Goal: Information Seeking & Learning: Learn about a topic

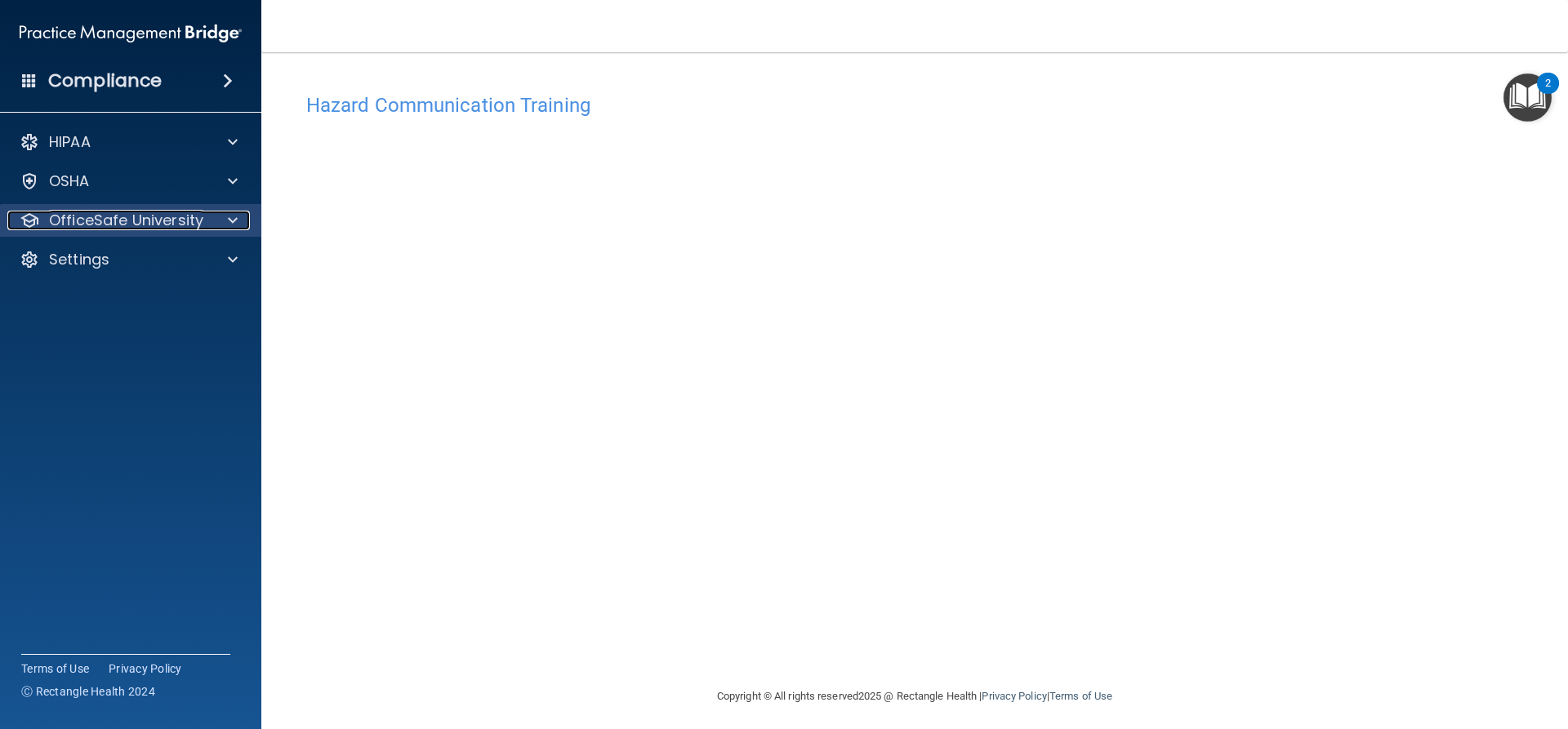
click at [207, 222] on div "OfficeSafe University" at bounding box center [108, 220] width 203 height 19
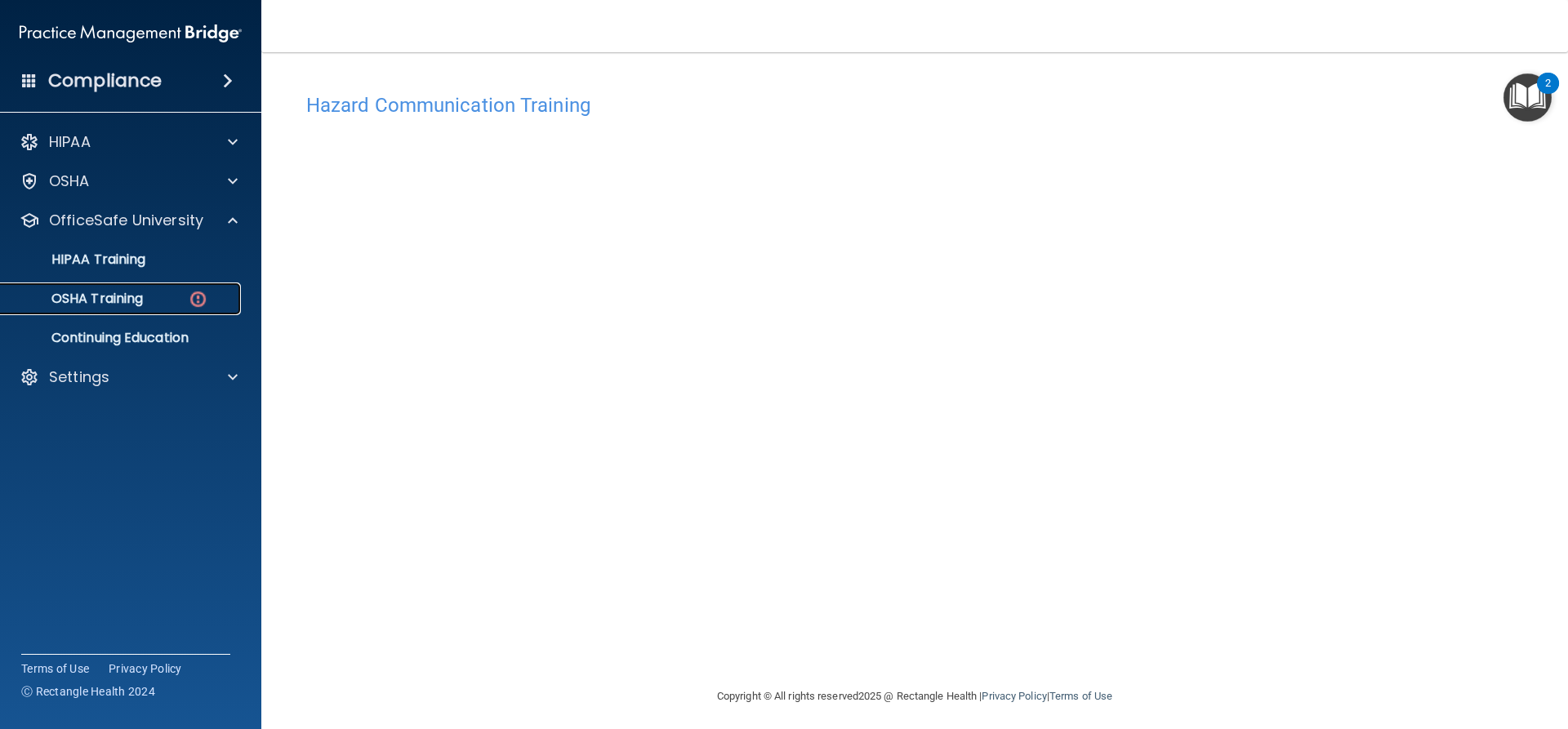
click at [122, 300] on p "OSHA Training" at bounding box center [76, 298] width 132 height 17
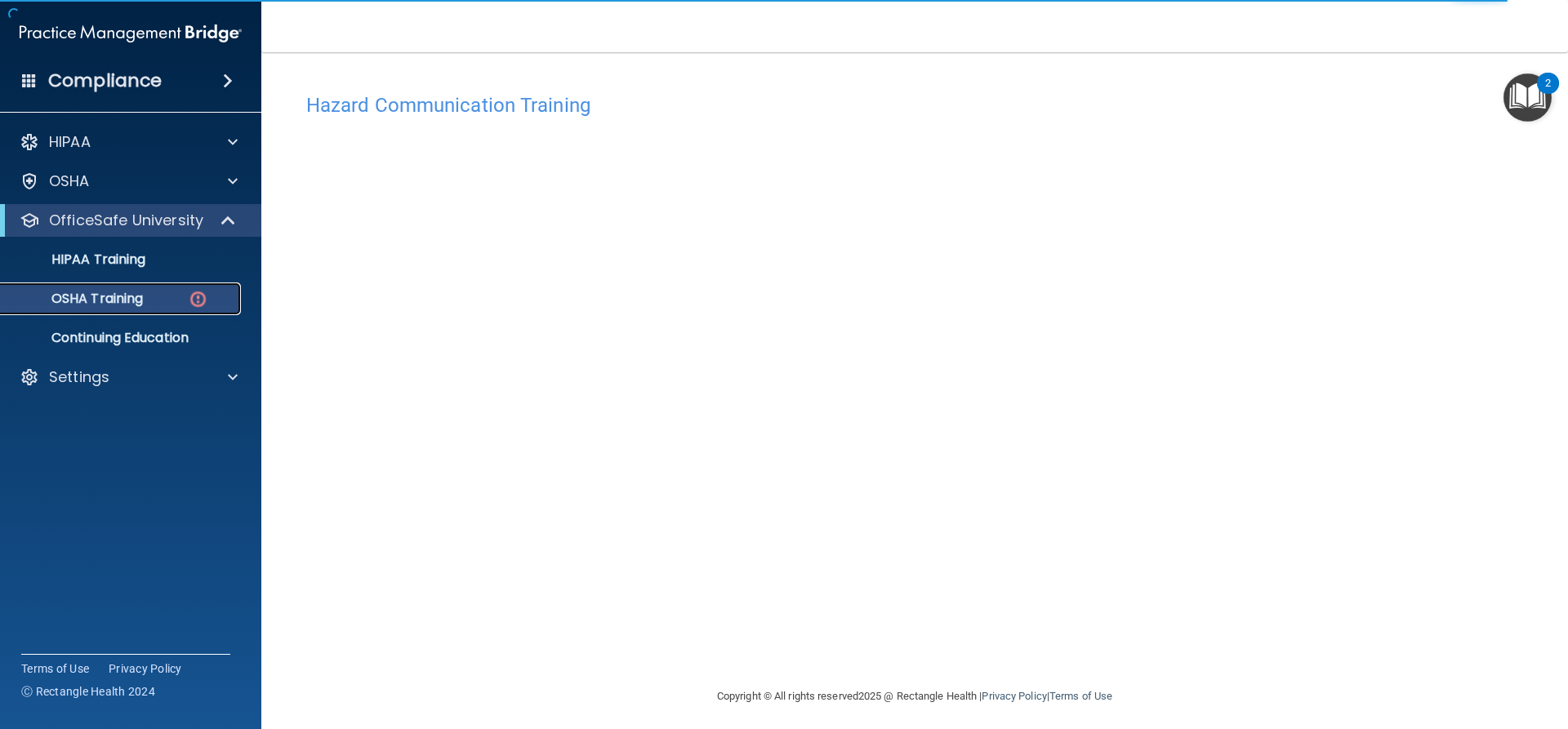
click at [103, 300] on p "OSHA Training" at bounding box center [76, 298] width 132 height 17
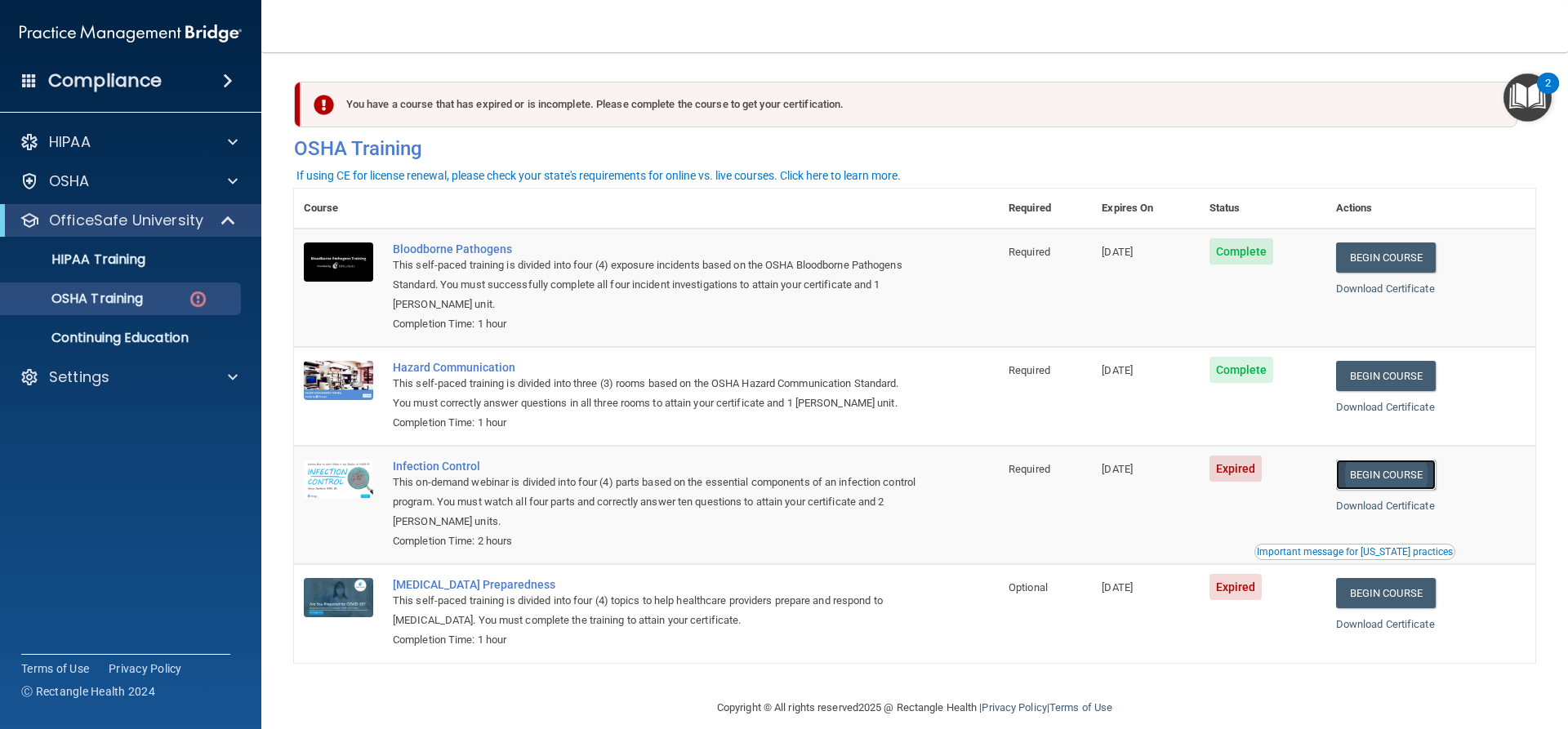
click at [1399, 488] on link "Begin Course" at bounding box center [1386, 475] width 100 height 30
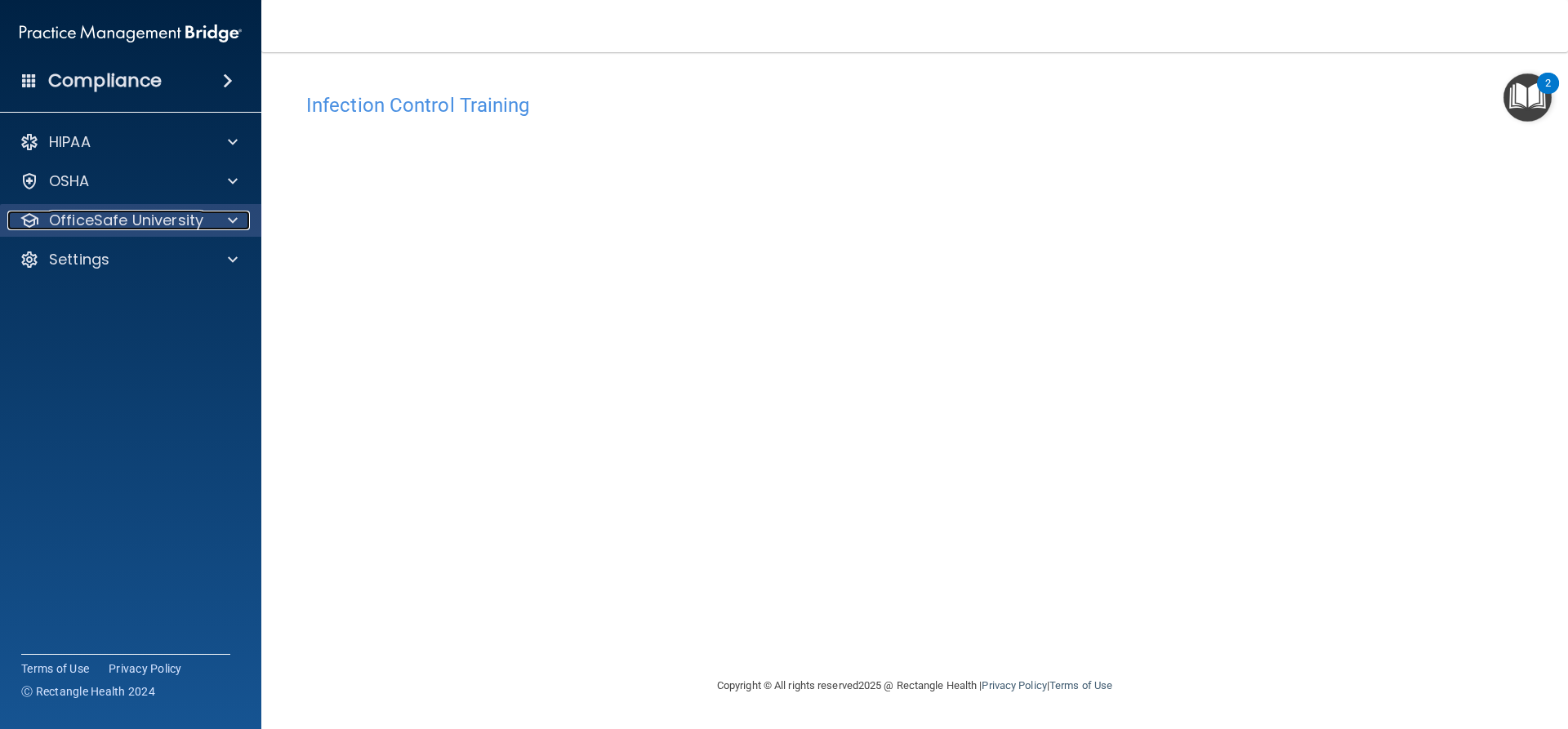
click at [229, 225] on span at bounding box center [233, 220] width 10 height 19
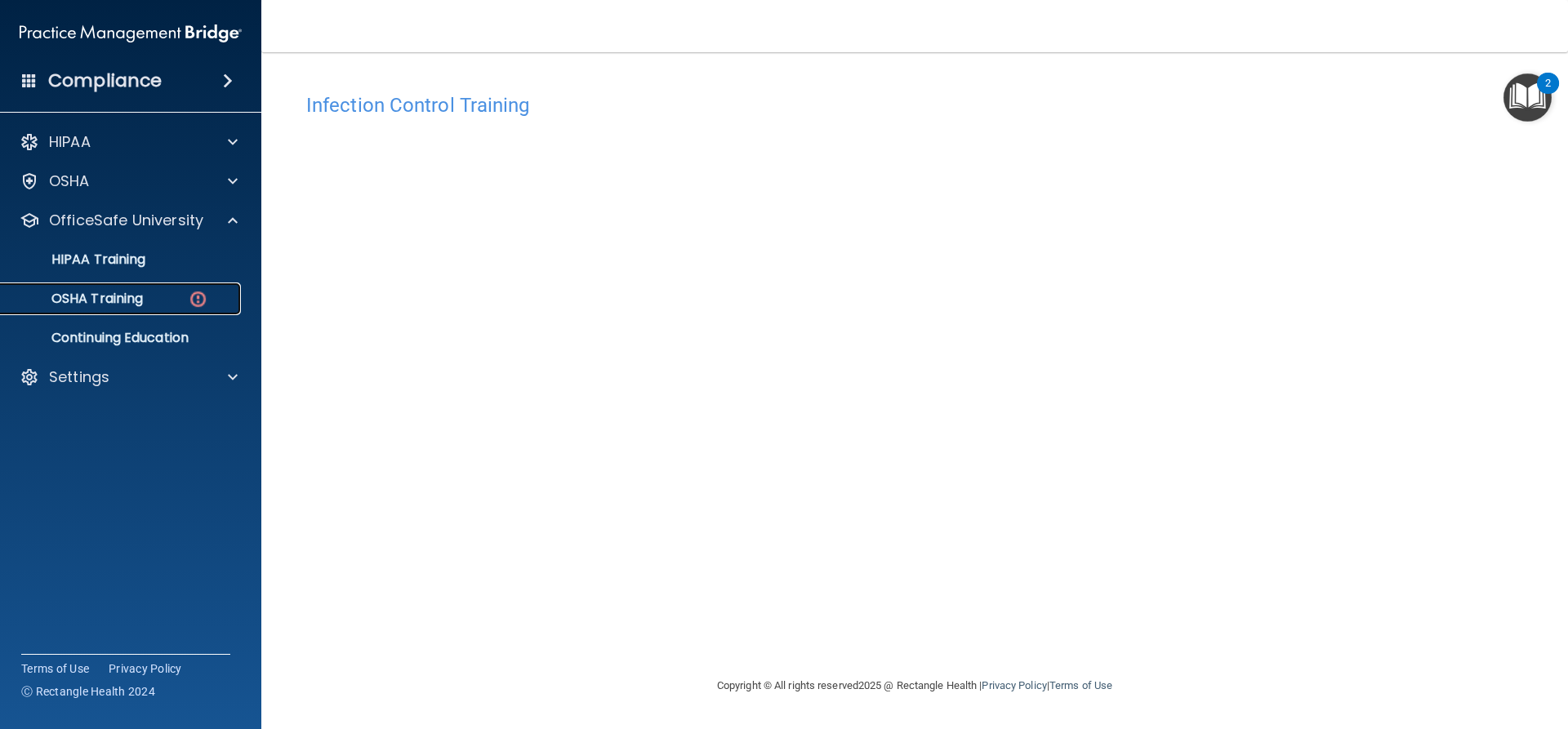
click at [160, 311] on link "OSHA Training" at bounding box center [111, 298] width 257 height 32
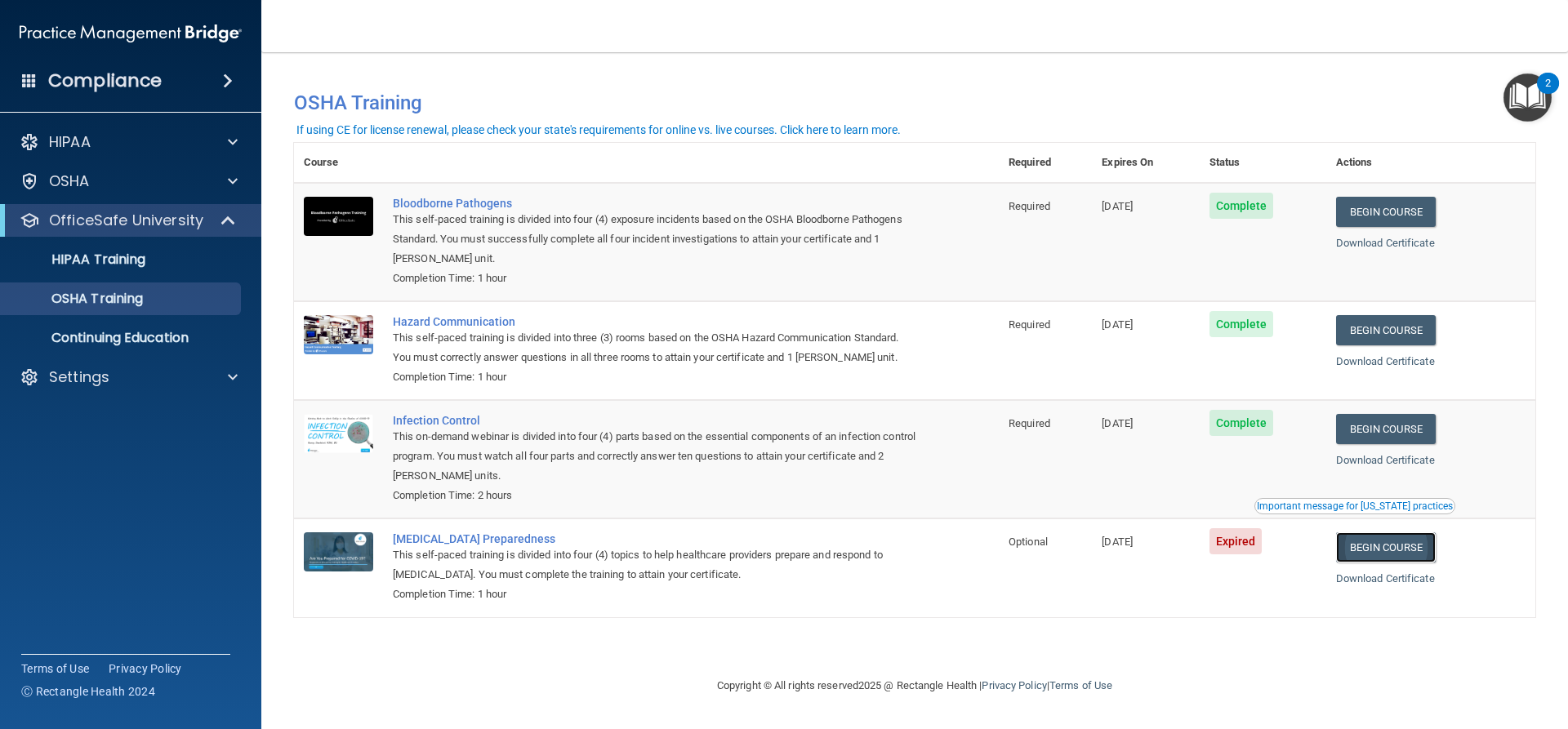
click at [1372, 547] on link "Begin Course" at bounding box center [1386, 547] width 100 height 30
